Goal: Information Seeking & Learning: Learn about a topic

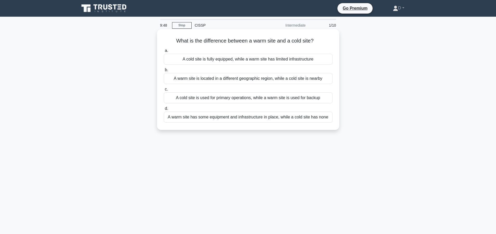
click at [268, 117] on div "A warm site has some equipment and infrastructure in place, while a cold site h…" at bounding box center [248, 116] width 169 height 11
click at [164, 110] on input "d. A warm site has some equipment and infrastructure in place, while a cold sit…" at bounding box center [164, 108] width 0 height 3
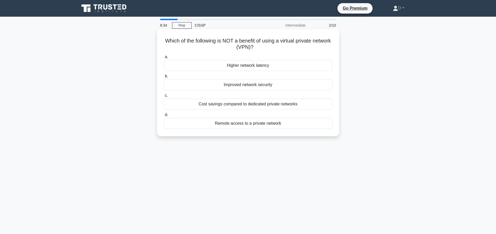
click at [258, 68] on div "Higher network latency" at bounding box center [248, 65] width 169 height 11
click at [164, 59] on input "a. Higher network latency" at bounding box center [164, 56] width 0 height 3
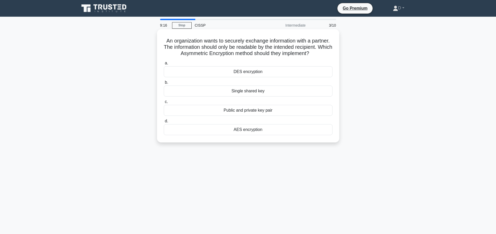
click at [271, 116] on div "Public and private key pair" at bounding box center [248, 110] width 169 height 11
click at [164, 103] on input "c. Public and private key pair" at bounding box center [164, 101] width 0 height 3
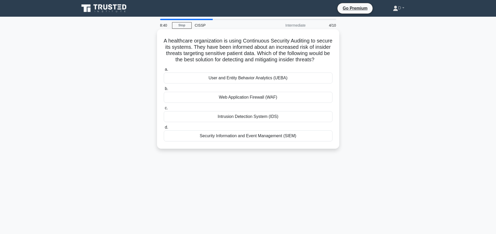
click at [270, 83] on div "User and Entity Behavior Analytics (UEBA)" at bounding box center [248, 77] width 169 height 11
click at [164, 71] on input "a. User and Entity Behavior Analytics (UEBA)" at bounding box center [164, 69] width 0 height 3
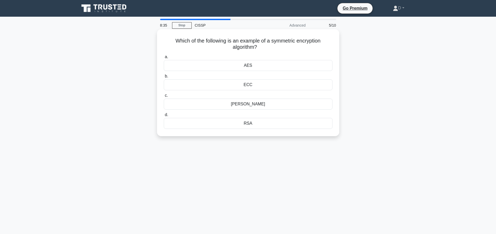
click at [222, 66] on div "AES" at bounding box center [248, 65] width 169 height 11
click at [164, 59] on input "a. AES" at bounding box center [164, 56] width 0 height 3
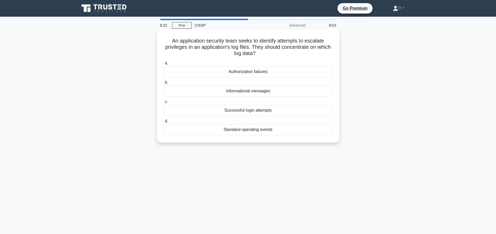
click at [237, 72] on div "Authorization failures" at bounding box center [248, 71] width 169 height 11
click at [164, 65] on input "a. Authorization failures" at bounding box center [164, 62] width 0 height 3
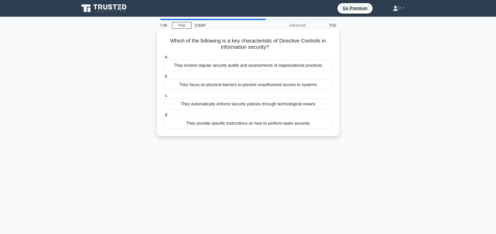
click at [298, 124] on div "They provide specific instructions on how to perform tasks securely" at bounding box center [248, 123] width 169 height 11
click at [164, 116] on input "d. They provide specific instructions on how to perform tasks securely" at bounding box center [164, 114] width 0 height 3
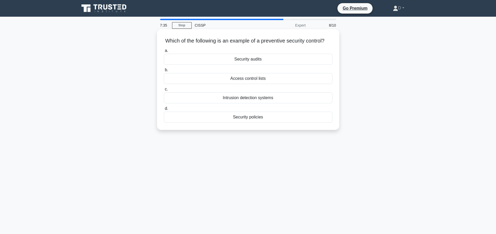
click at [267, 63] on div "Security audits" at bounding box center [248, 59] width 169 height 11
click at [164, 52] on input "a. Security audits" at bounding box center [164, 50] width 0 height 3
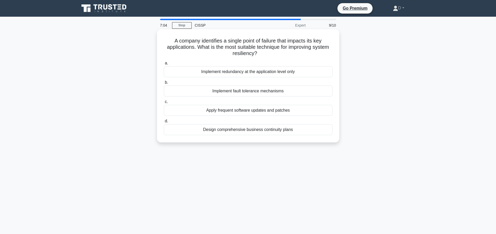
click at [297, 73] on div "Implement redundancy at the application level only" at bounding box center [248, 71] width 169 height 11
click at [164, 65] on input "a. Implement redundancy at the application level only" at bounding box center [164, 62] width 0 height 3
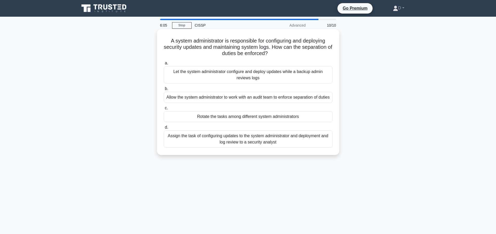
click at [300, 147] on div "Assign the task of configuring updates to the system administrator and deployme…" at bounding box center [248, 138] width 169 height 17
click at [164, 129] on input "d. Assign the task of configuring updates to the system administrator and deplo…" at bounding box center [164, 126] width 0 height 3
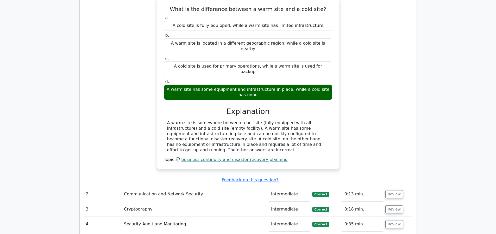
scroll to position [631, 0]
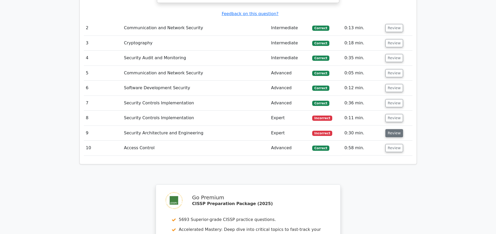
click at [390, 130] on button "Review" at bounding box center [394, 133] width 18 height 8
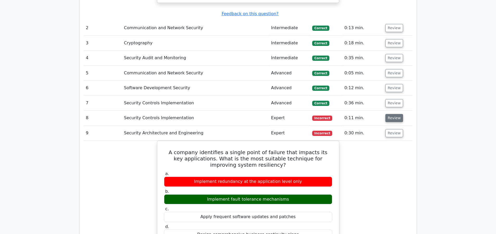
click at [391, 118] on button "Review" at bounding box center [394, 118] width 18 height 8
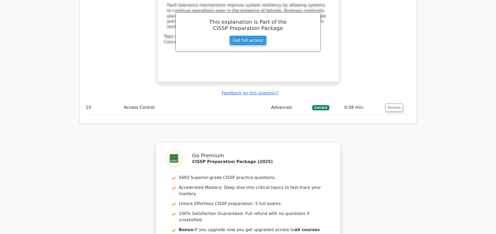
scroll to position [1194, 0]
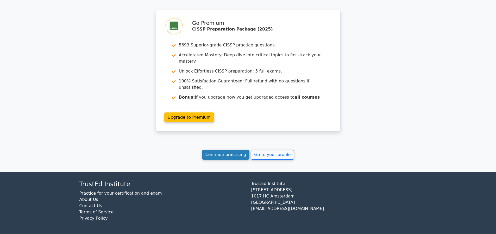
click at [218, 155] on link "Continue practicing" at bounding box center [226, 154] width 48 height 10
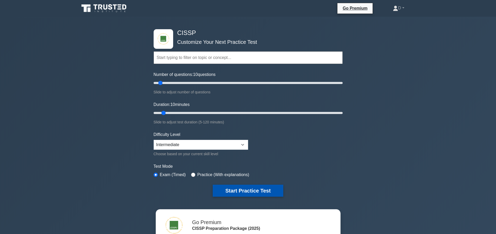
click at [254, 192] on button "Start Practice Test" at bounding box center [248, 190] width 70 height 12
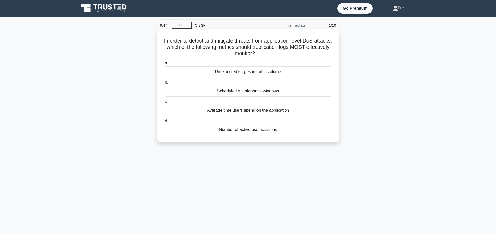
click at [269, 70] on div "Unexpected surges in traffic volume" at bounding box center [248, 71] width 169 height 11
click at [164, 65] on input "a. Unexpected surges in traffic volume" at bounding box center [164, 62] width 0 height 3
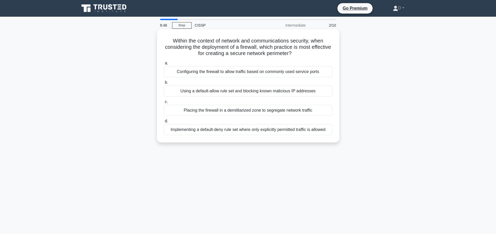
click at [243, 70] on div "Configuring the firewall to allow traffic based on commonly used service ports" at bounding box center [248, 71] width 169 height 11
click at [164, 65] on input "a. Configuring the firewall to allow traffic based on commonly used service por…" at bounding box center [164, 62] width 0 height 3
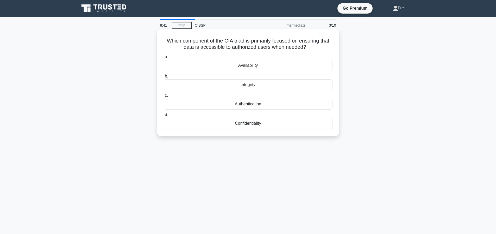
click at [261, 66] on div "Availability" at bounding box center [248, 65] width 169 height 11
click at [164, 59] on input "a. Availability" at bounding box center [164, 56] width 0 height 3
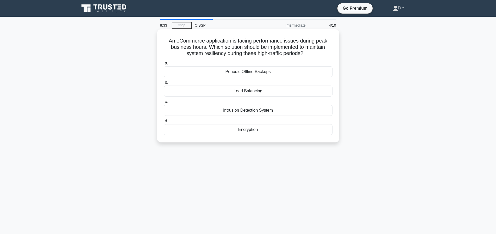
click at [253, 93] on div "Load Balancing" at bounding box center [248, 90] width 169 height 11
click at [164, 84] on input "b. Load Balancing" at bounding box center [164, 82] width 0 height 3
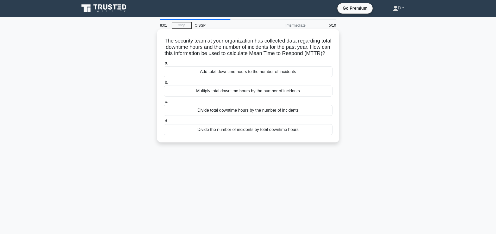
click at [249, 116] on div "Divide total downtime hours by the number of incidents" at bounding box center [248, 110] width 169 height 11
click at [164, 103] on input "c. Divide total downtime hours by the number of incidents" at bounding box center [164, 101] width 0 height 3
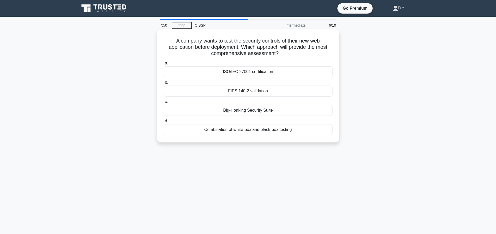
click at [267, 92] on div "FIPS 140-2 validation" at bounding box center [248, 90] width 169 height 11
click at [164, 84] on input "b. FIPS 140-2 validation" at bounding box center [164, 82] width 0 height 3
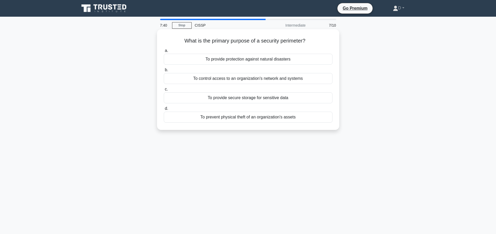
click at [300, 80] on div "To control access to an organization's network and systems" at bounding box center [248, 78] width 169 height 11
click at [164, 72] on input "b. To control access to an organization's network and systems" at bounding box center [164, 69] width 0 height 3
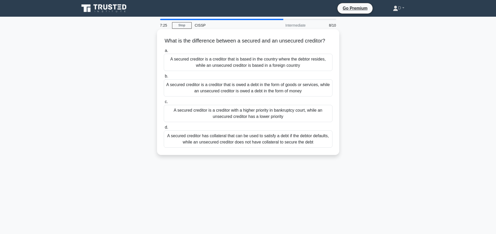
click at [207, 147] on div "A secured creditor has collateral that can be used to satisfy a debt if the deb…" at bounding box center [248, 138] width 169 height 17
click at [164, 129] on input "d. A secured creditor has collateral that can be used to satisfy a debt if the …" at bounding box center [164, 126] width 0 height 3
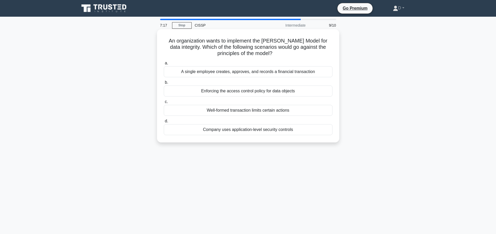
click at [242, 90] on div "Enforcing the access control policy for data objects" at bounding box center [248, 90] width 169 height 11
click at [164, 84] on input "b. Enforcing the access control policy for data objects" at bounding box center [164, 82] width 0 height 3
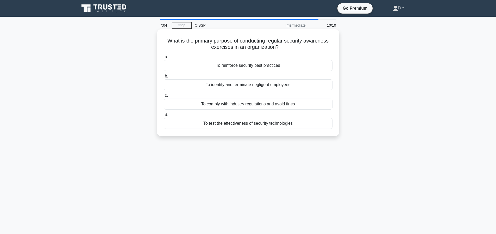
click at [246, 66] on div "To reinforce security best practices" at bounding box center [248, 65] width 169 height 11
click at [164, 59] on input "a. To reinforce security best practices" at bounding box center [164, 56] width 0 height 3
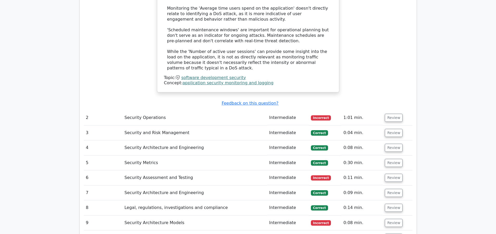
scroll to position [701, 0]
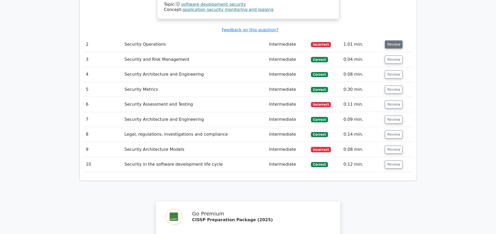
click at [387, 46] on button "Review" at bounding box center [394, 44] width 18 height 8
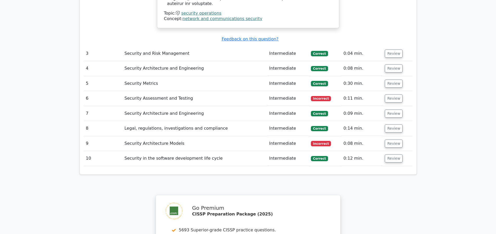
scroll to position [973, 0]
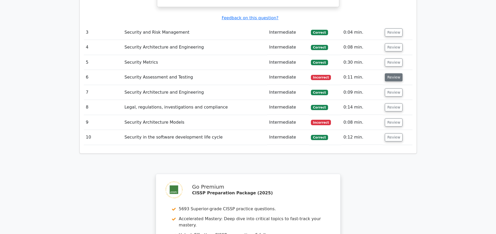
click at [394, 74] on button "Review" at bounding box center [394, 77] width 18 height 8
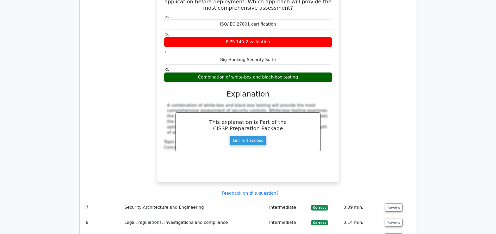
scroll to position [1235, 0]
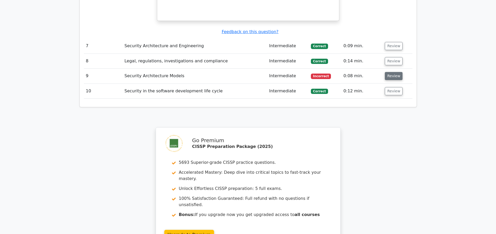
click at [390, 73] on button "Review" at bounding box center [394, 76] width 18 height 8
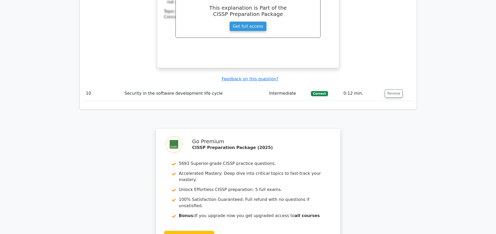
scroll to position [1551, 0]
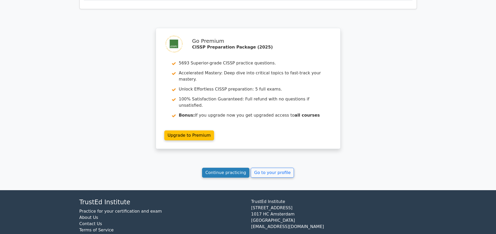
click at [231, 171] on link "Continue practicing" at bounding box center [226, 172] width 48 height 10
